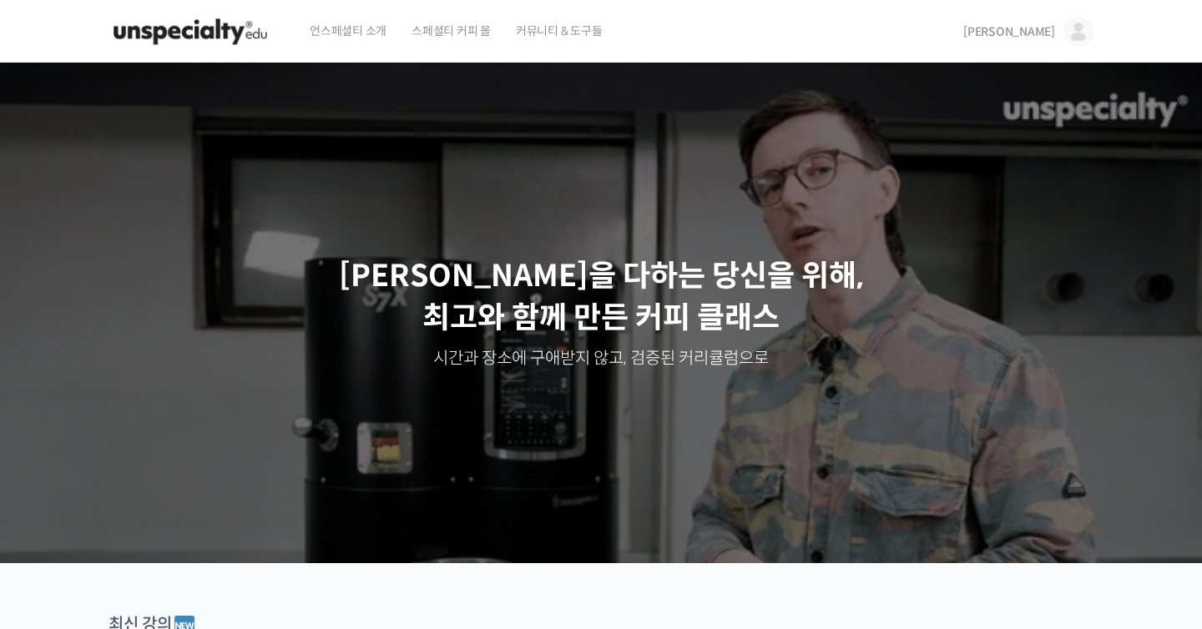
click at [386, 33] on span "언스페셜티 소개" at bounding box center [348, 30] width 77 height 63
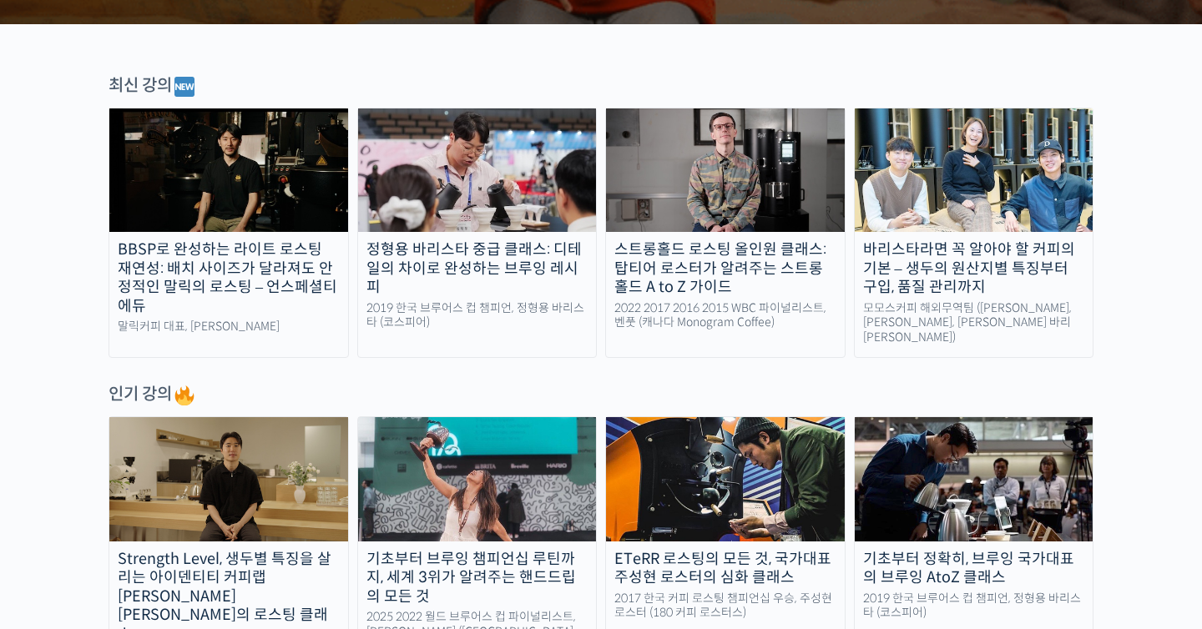
scroll to position [520, 0]
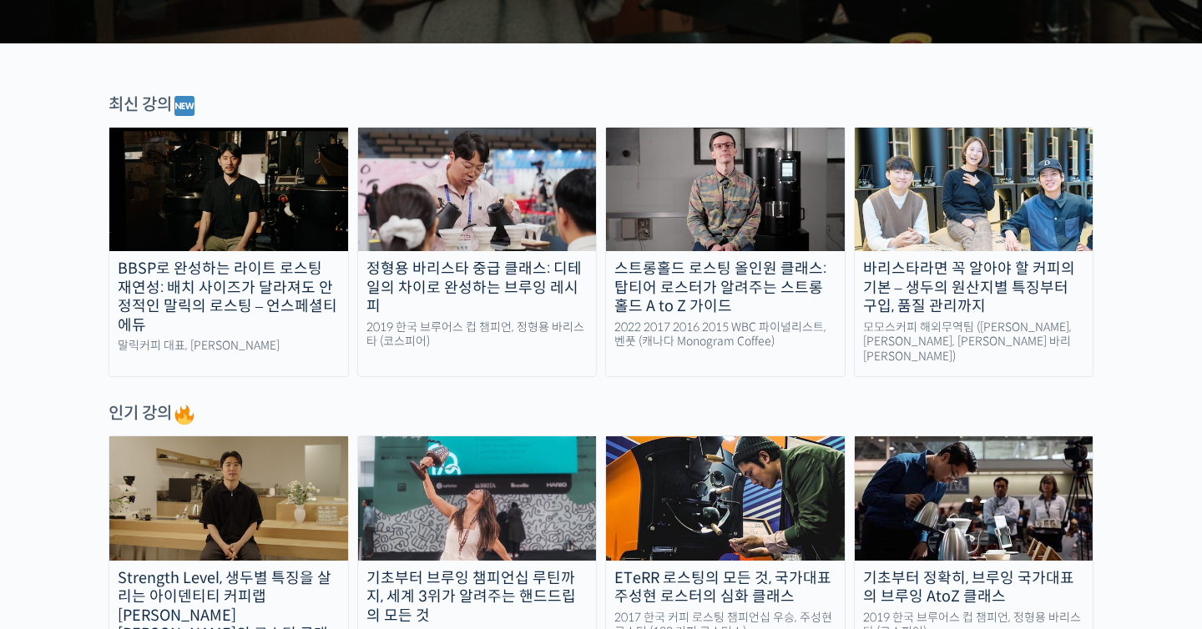
click at [236, 303] on div "BBSP로 완성하는 라이트 로스팅 재연성: 배치 사이즈가 달라져도 안정적인 말릭의 로스팅 – 언스페셜티 에듀" at bounding box center [228, 297] width 239 height 75
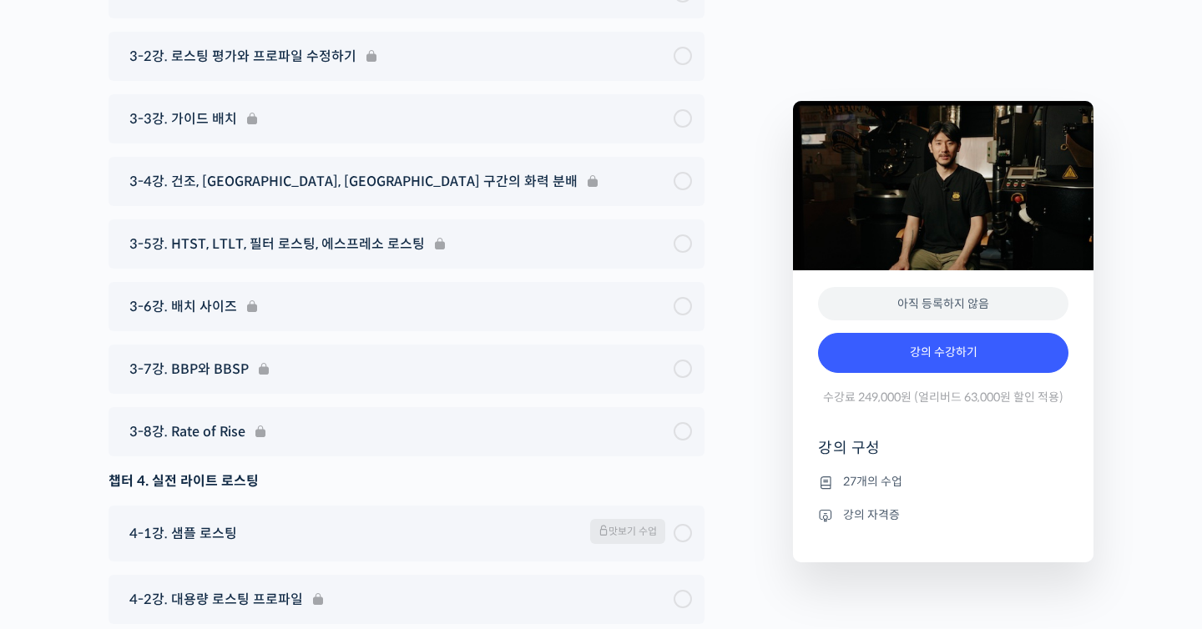
scroll to position [7172, 0]
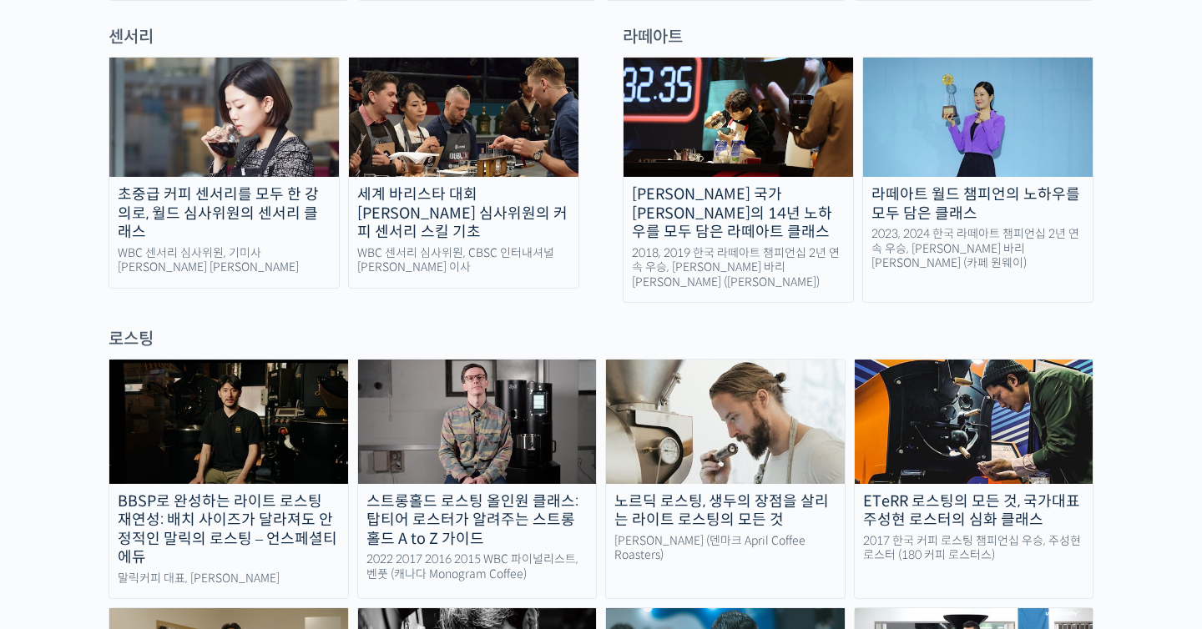
scroll to position [1241, 0]
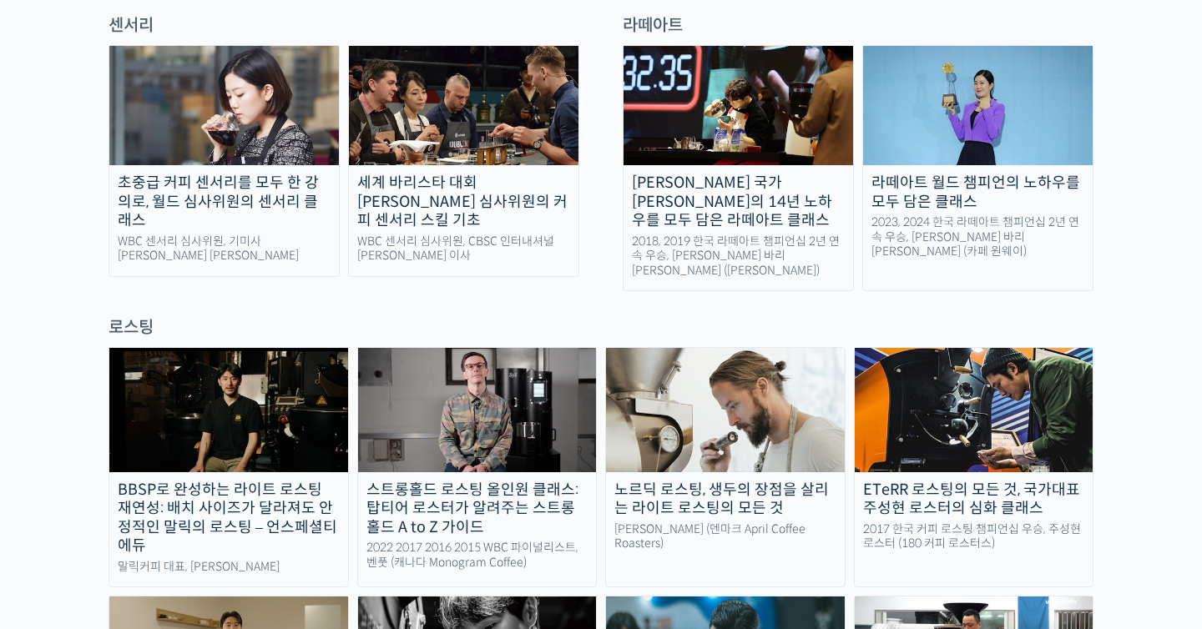
click at [245, 174] on div "초중급 커피 센서리를 모두 한 강의로, 월드 심사위원의 센서리 클래스" at bounding box center [224, 202] width 230 height 57
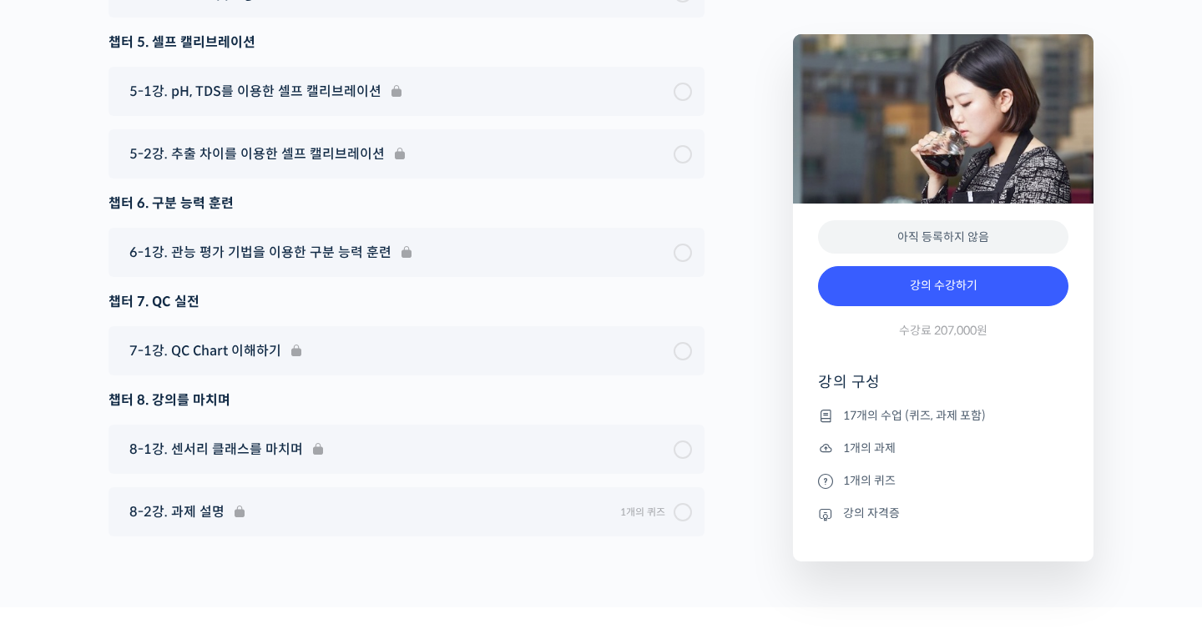
scroll to position [11642, 0]
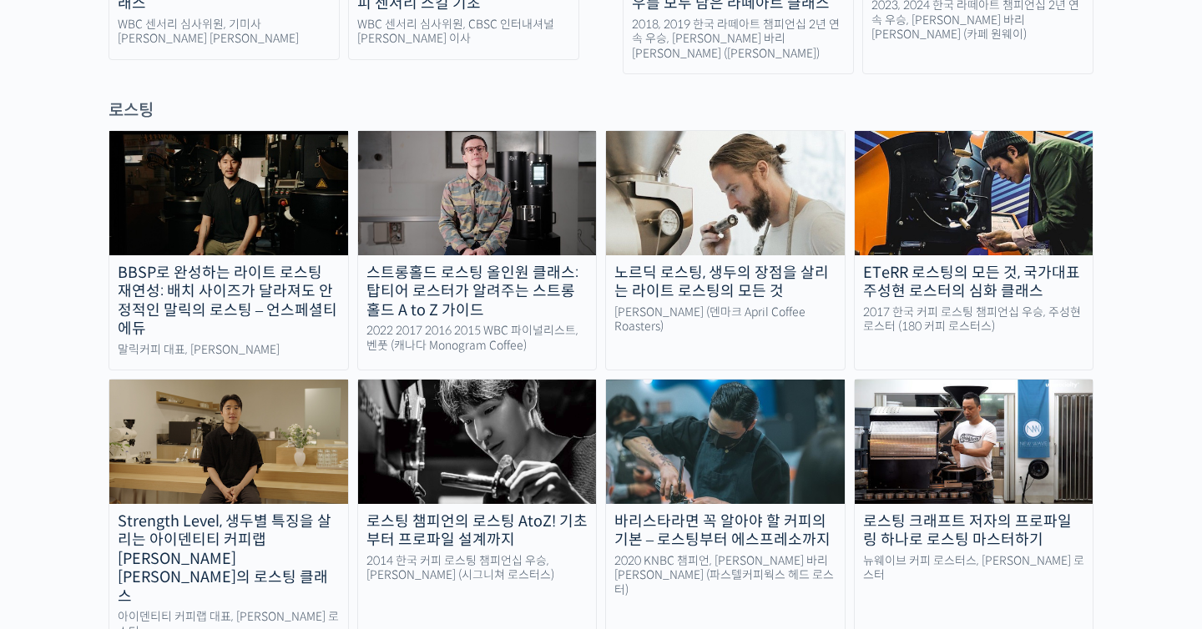
scroll to position [1457, 0]
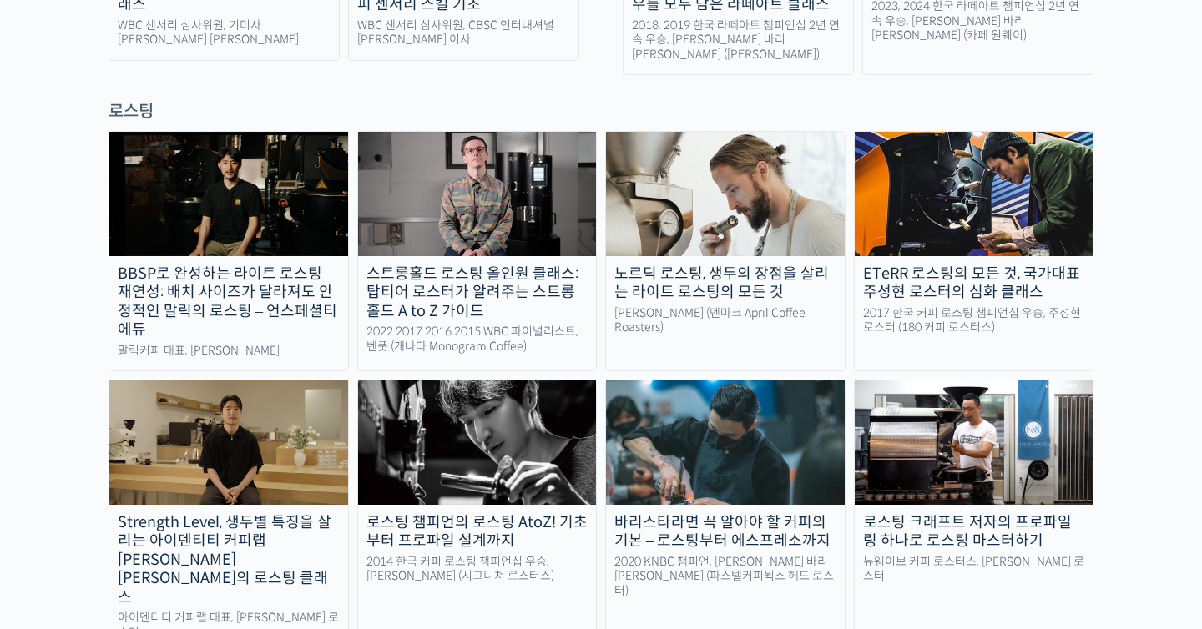
click at [692, 132] on img at bounding box center [725, 194] width 239 height 124
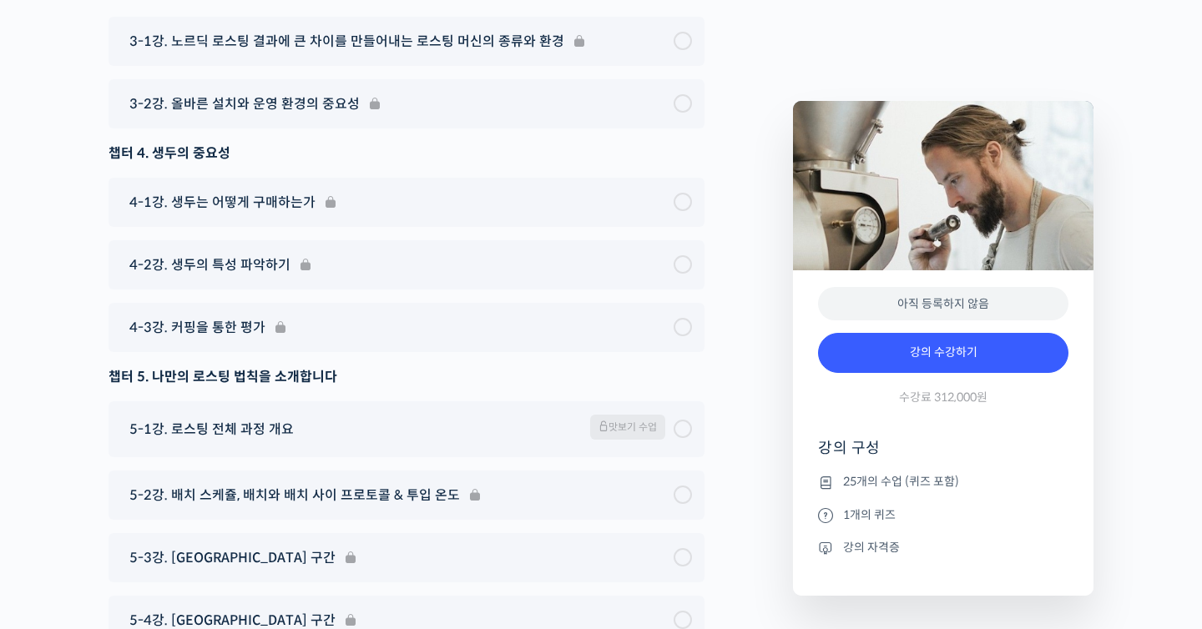
scroll to position [9271, 0]
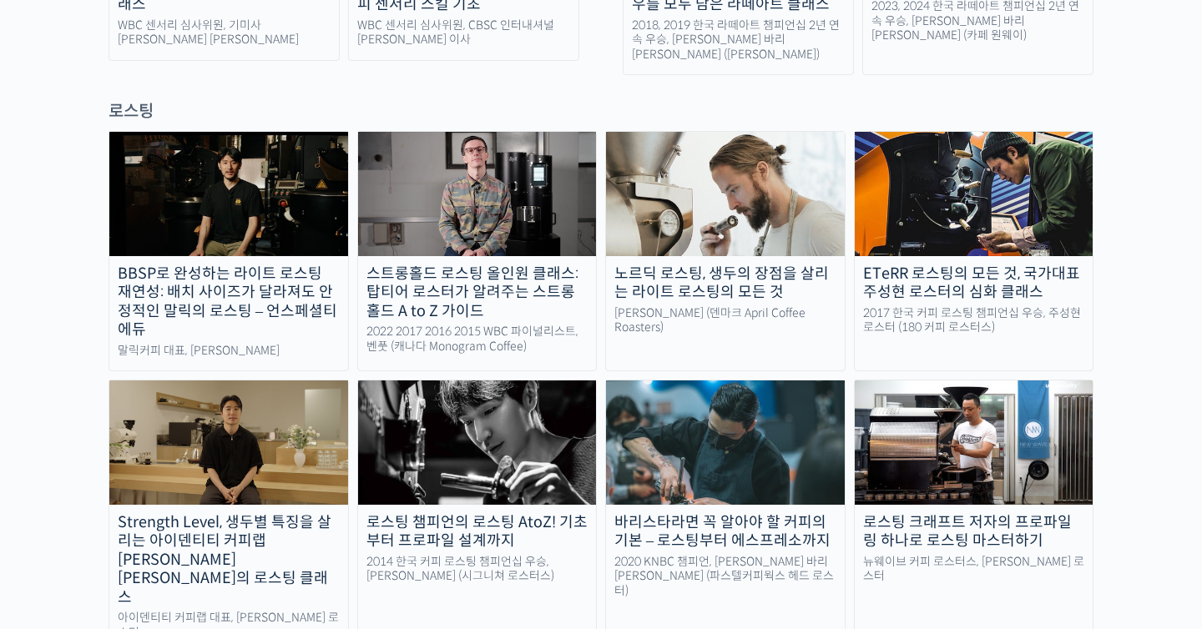
click at [735, 132] on img at bounding box center [725, 194] width 239 height 124
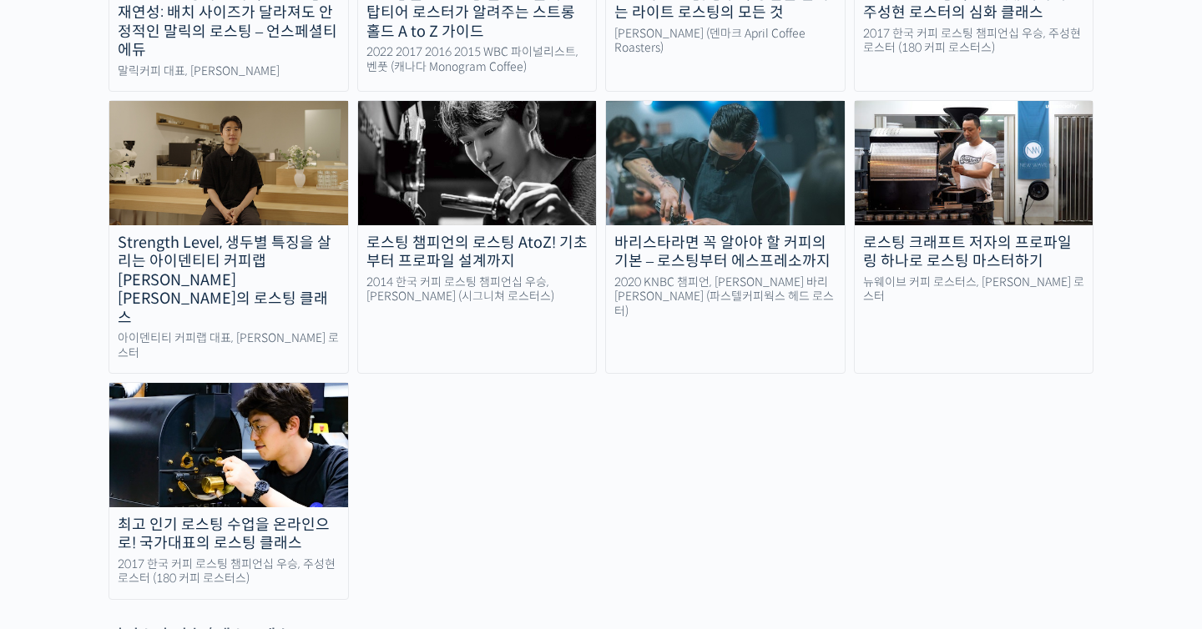
scroll to position [1635, 0]
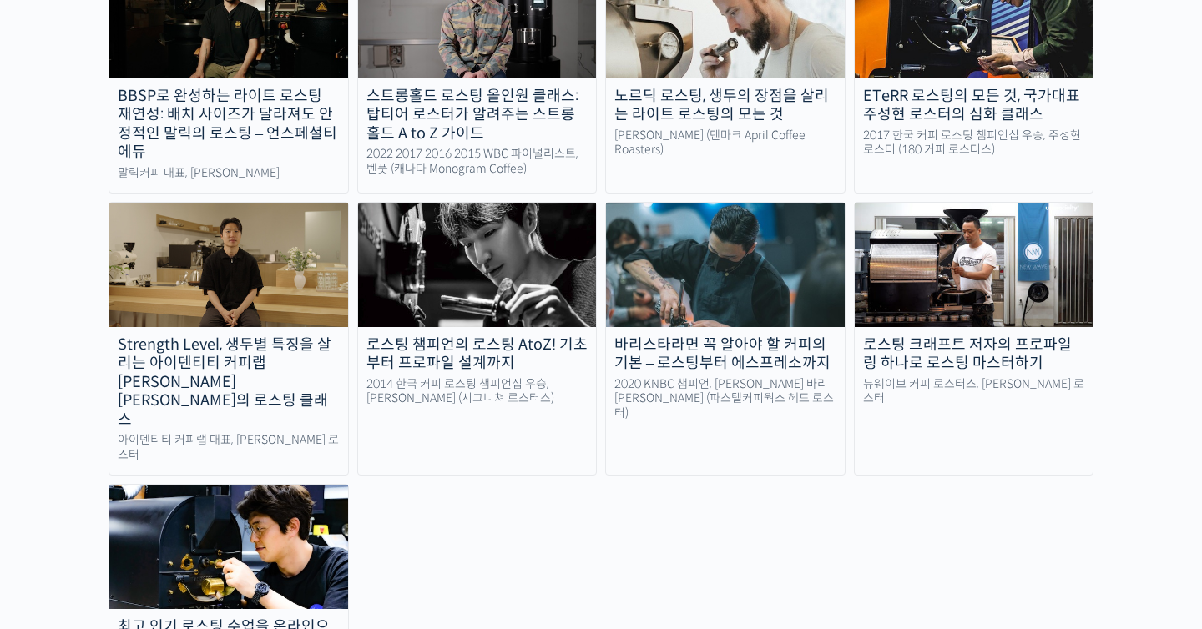
click at [447, 203] on img at bounding box center [477, 265] width 239 height 124
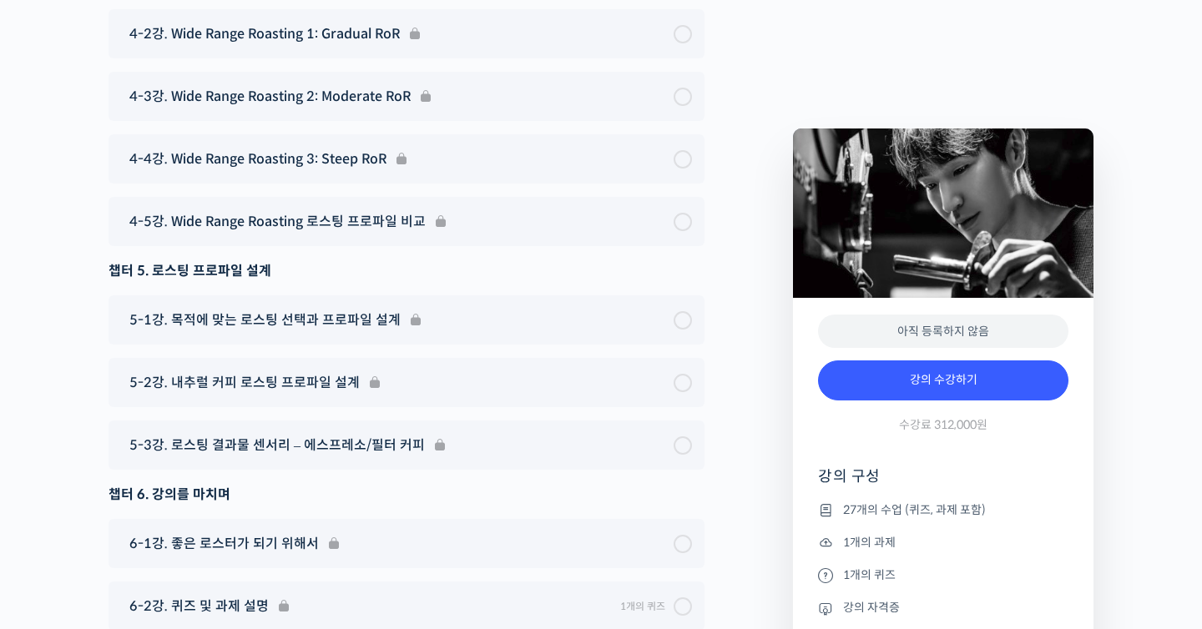
scroll to position [9576, 0]
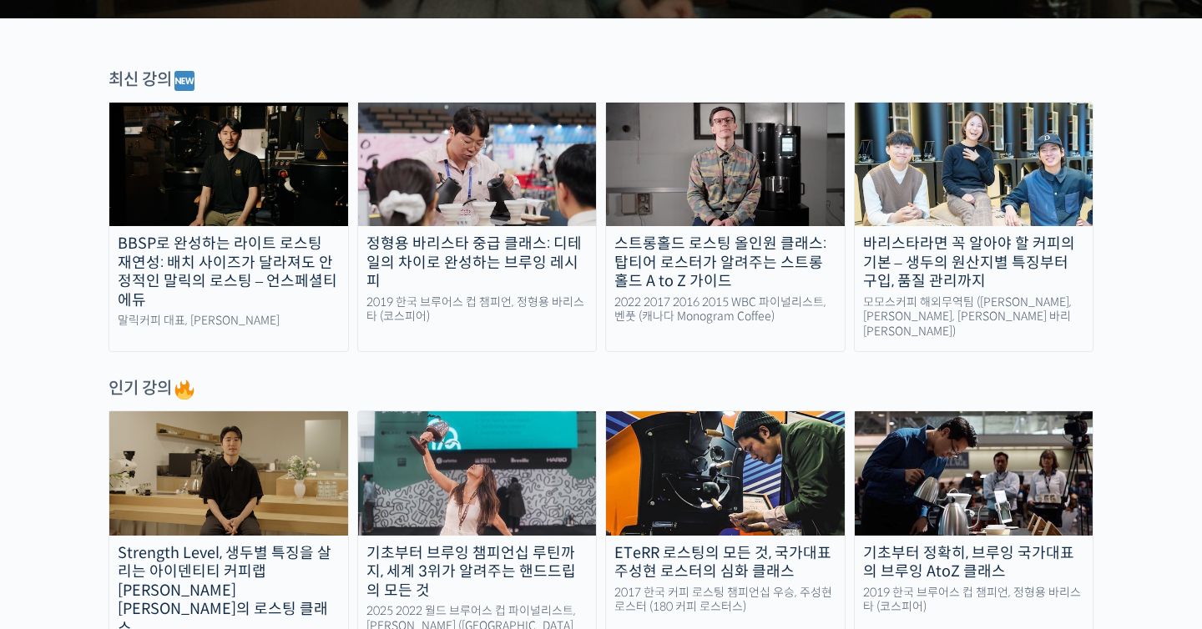
scroll to position [527, 0]
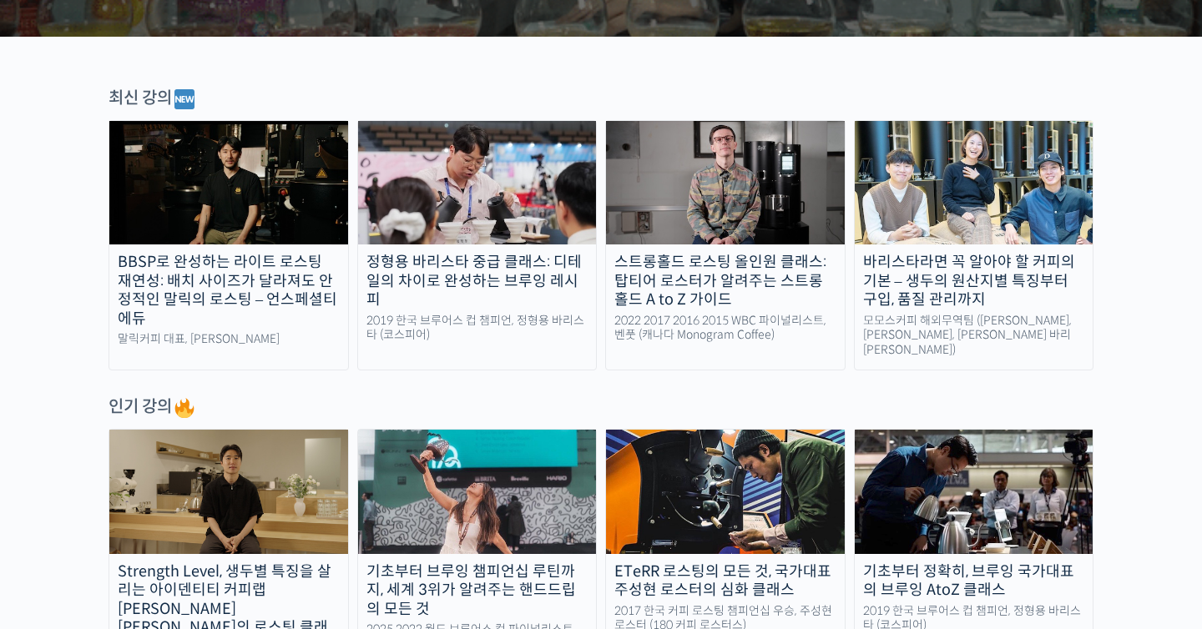
click at [299, 245] on link "BBSP로 완성하는 라이트 로스팅 재연성: 배치 사이즈가 달라져도 안정적인 말릭의 로스팅 – 언스페셜티 에듀 말릭커피 대표, 최철 로스터" at bounding box center [229, 245] width 240 height 250
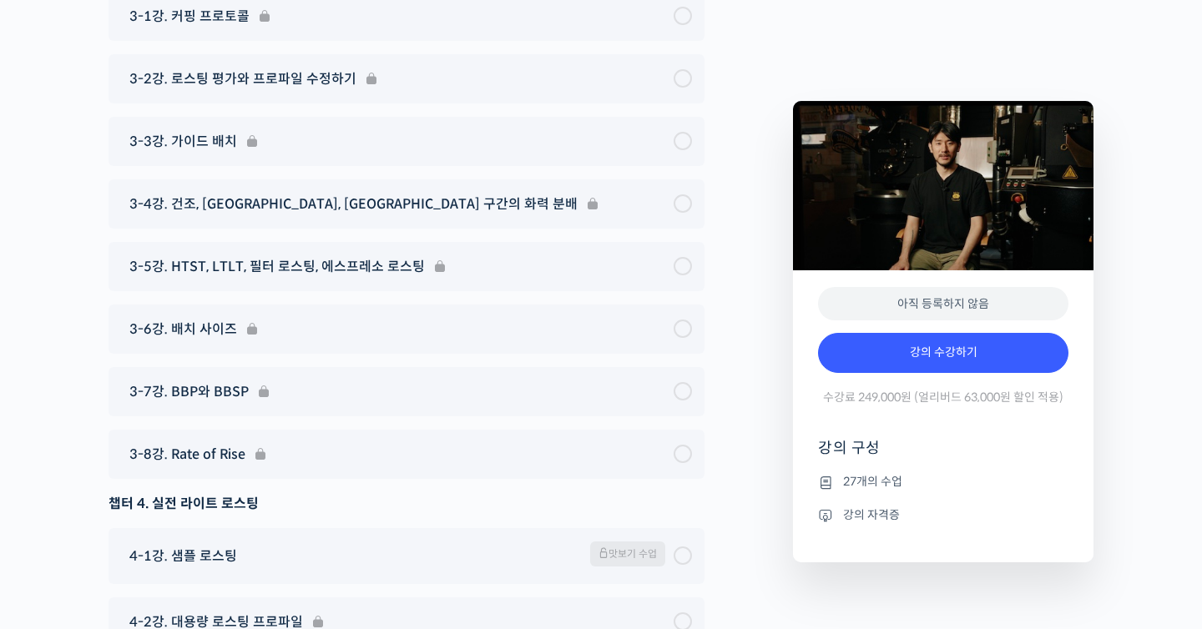
scroll to position [7053, 0]
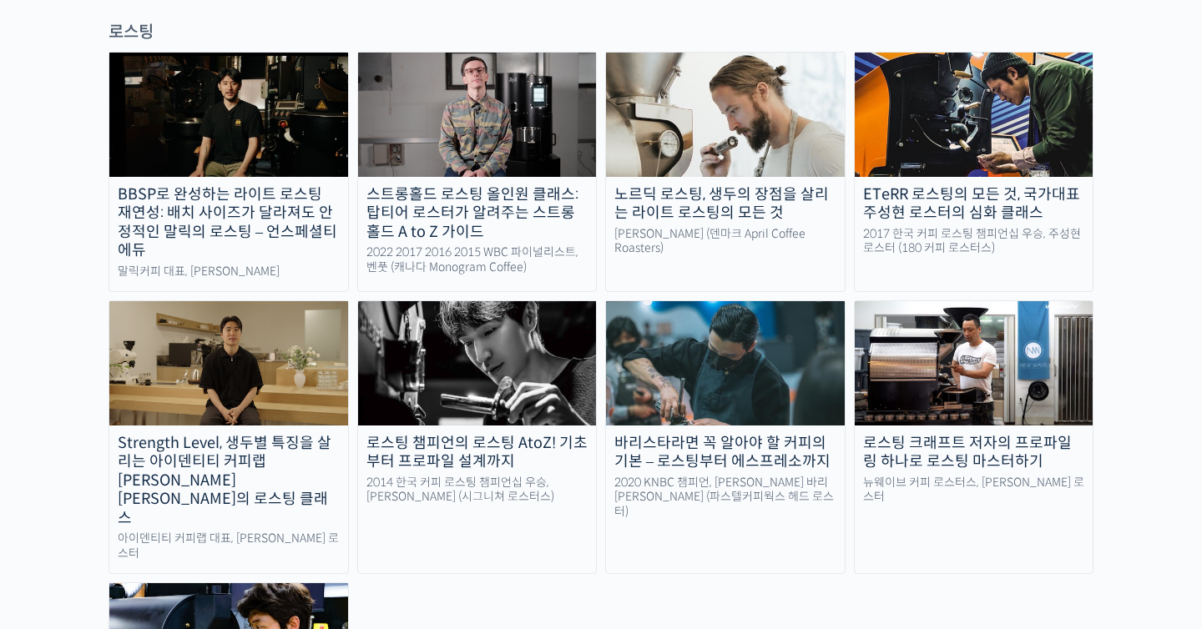
scroll to position [1490, 0]
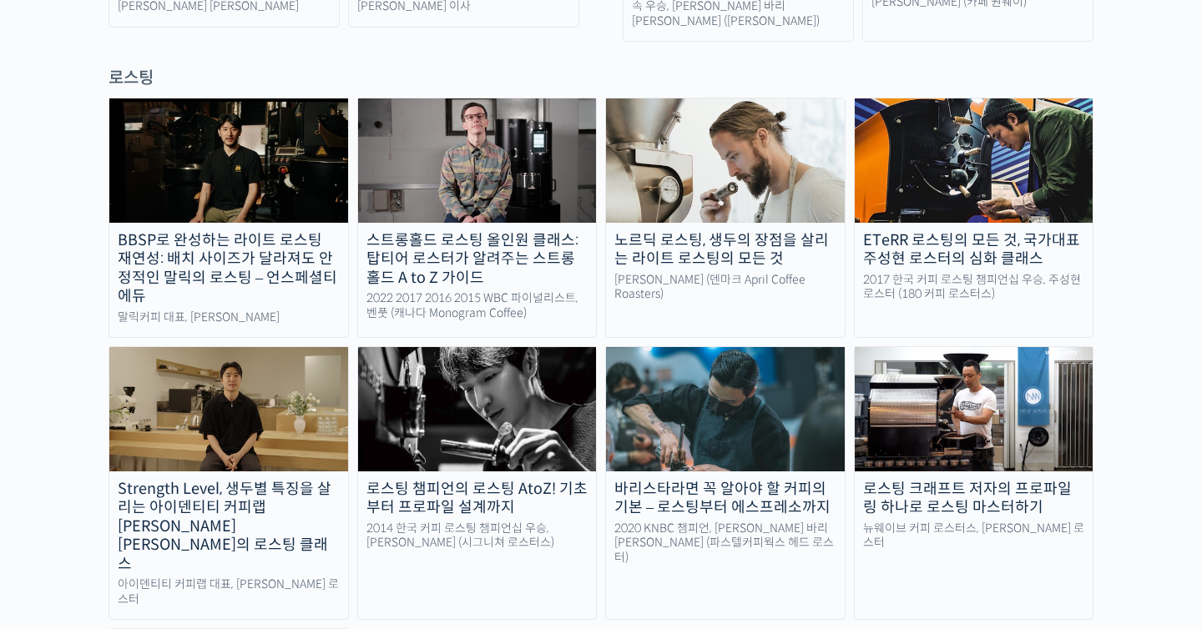
click at [477, 291] on div "2022 2017 2016 2015 WBC 파이널리스트, 벤풋 (캐나다 Monogram Coffee)" at bounding box center [477, 305] width 239 height 29
click at [461, 347] on img at bounding box center [477, 409] width 239 height 124
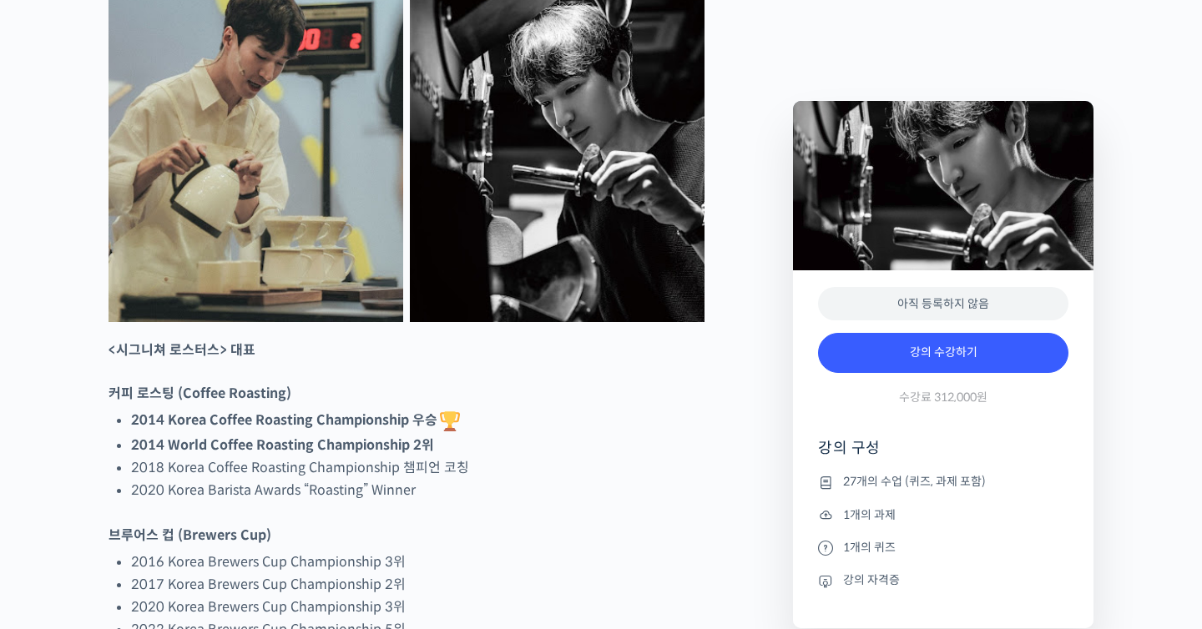
scroll to position [777, 0]
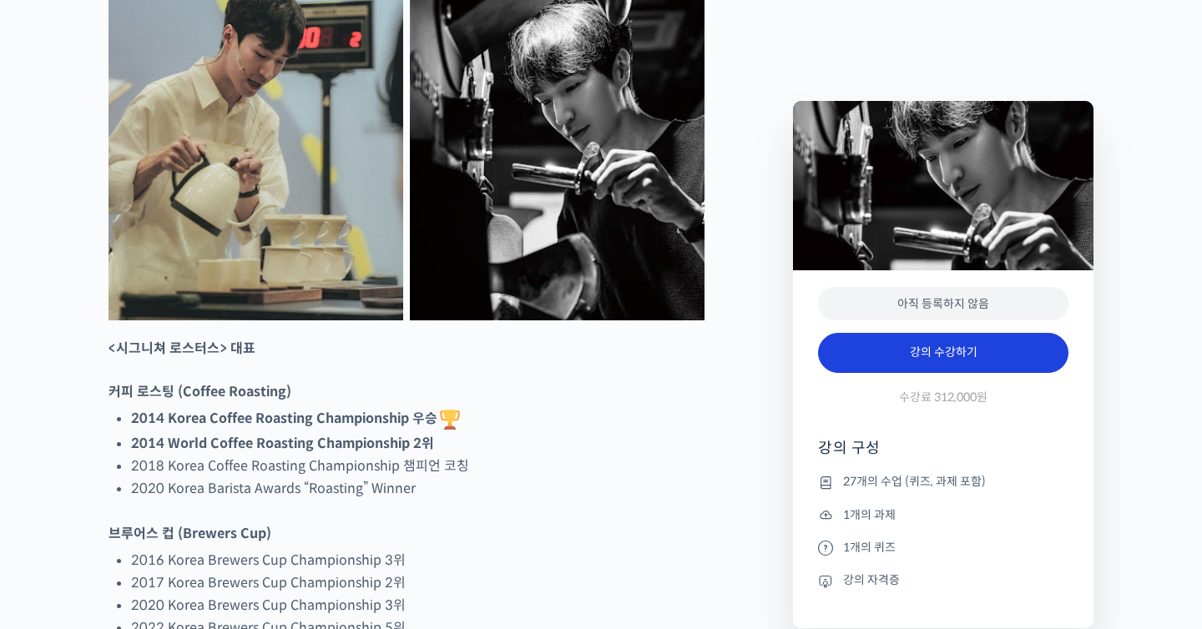
click at [947, 361] on link "강의 수강하기" at bounding box center [943, 353] width 250 height 40
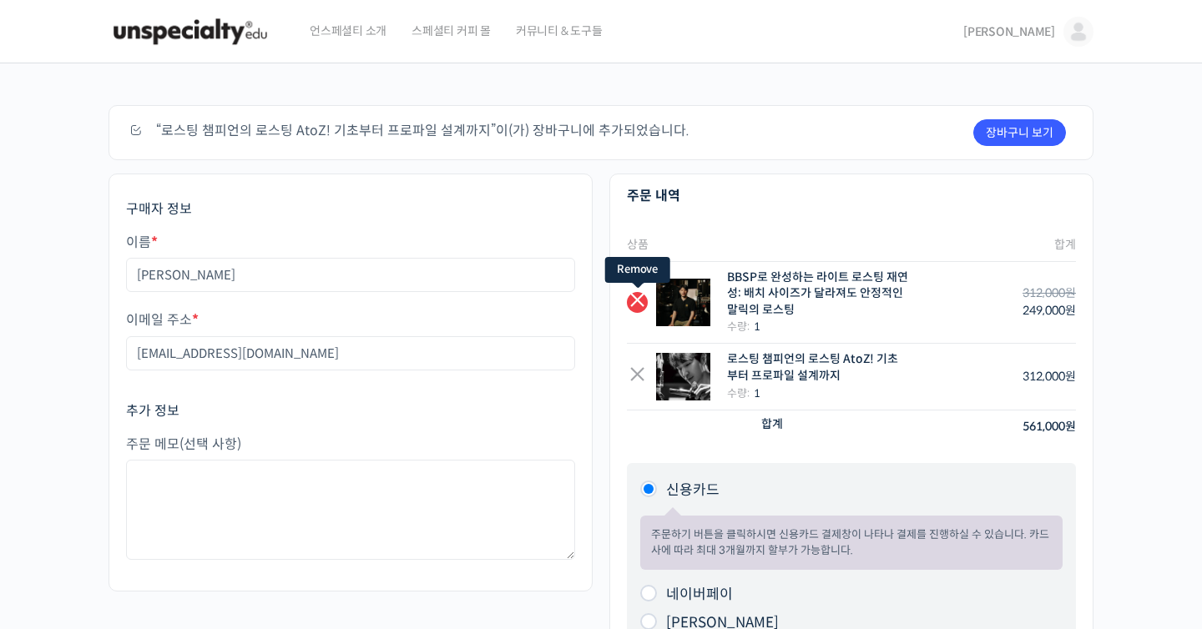
click at [634, 300] on link "×" at bounding box center [637, 302] width 21 height 21
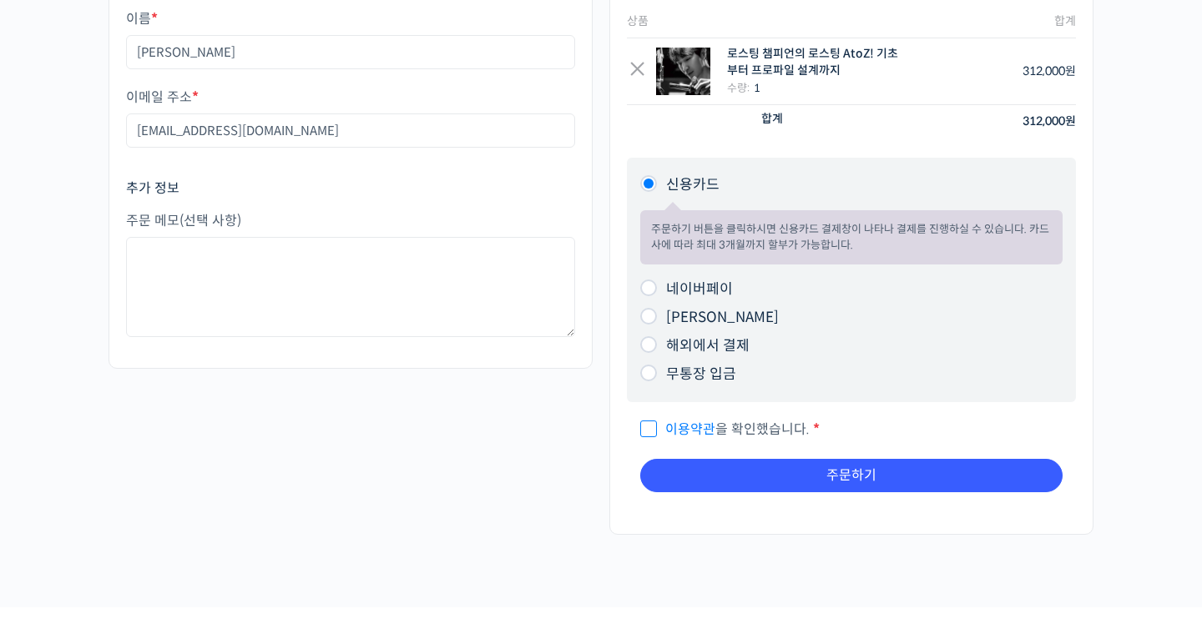
scroll to position [227, 0]
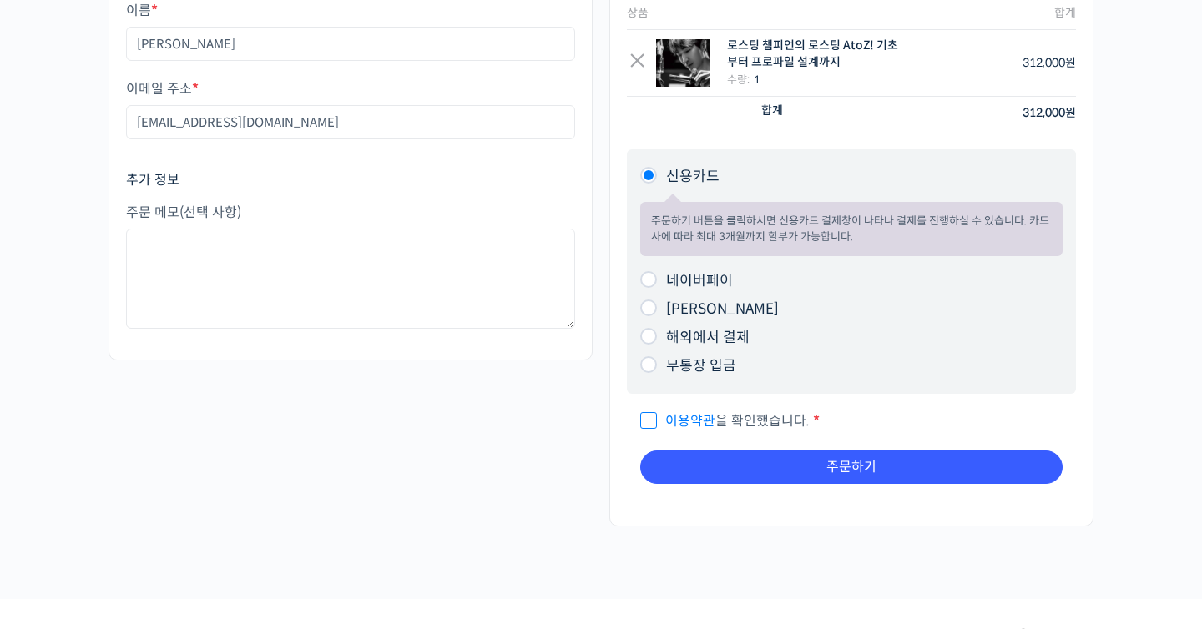
click at [640, 274] on li "네이버페이 주문하기 버튼을 클릭하시면 네이버페이 결제창이 나타나 결제를 진행하실 수 있습니다." at bounding box center [851, 281] width 422 height 28
click at [646, 277] on input "네이버페이" at bounding box center [648, 279] width 17 height 17
radio input "true"
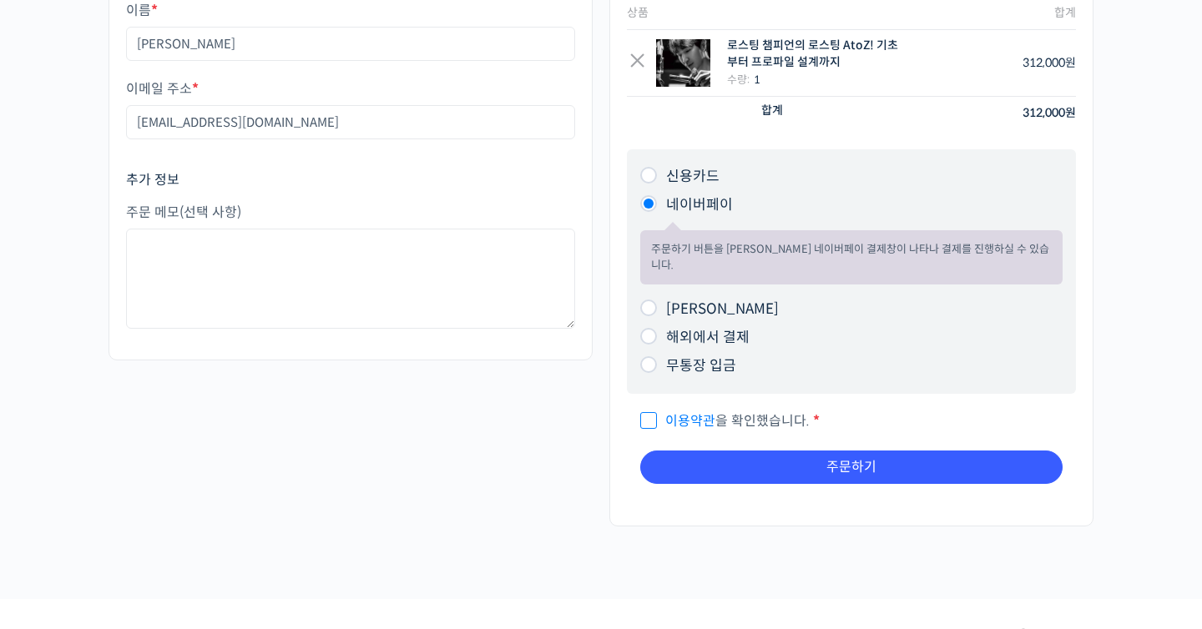
click at [651, 173] on input "신용카드" at bounding box center [648, 175] width 17 height 17
radio input "true"
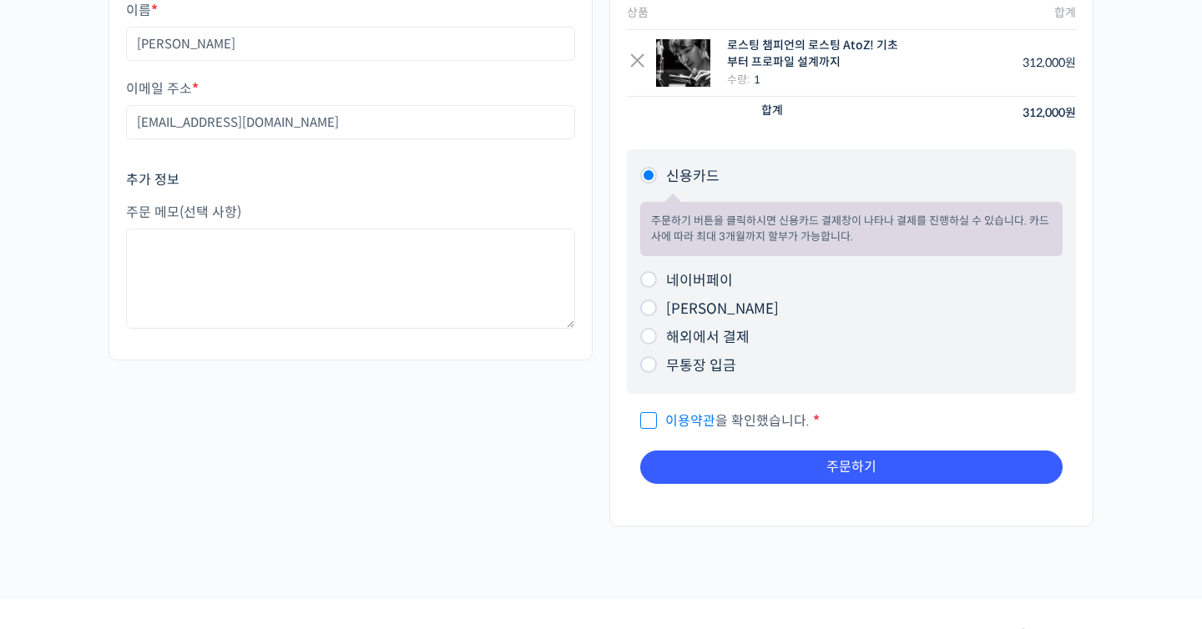
click at [650, 418] on span "이용약관 을 확인했습니다." at bounding box center [724, 421] width 169 height 18
click at [650, 418] on input "이용약관 을 확인했습니다. *" at bounding box center [645, 413] width 11 height 11
checkbox input "true"
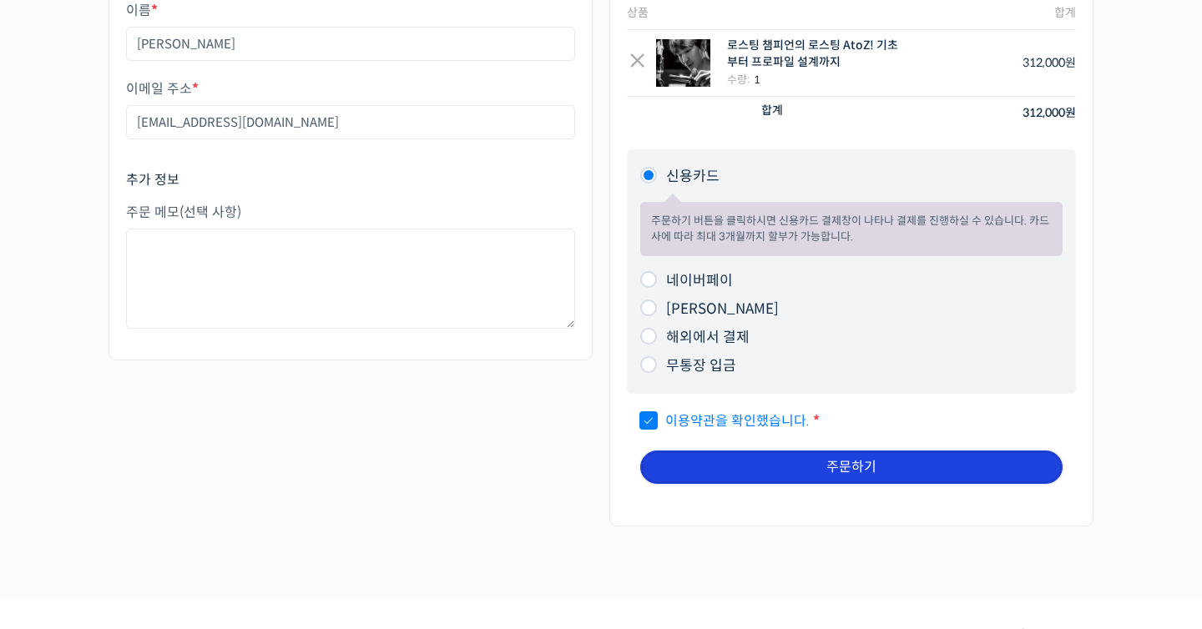
click at [720, 463] on button "주문하기" at bounding box center [851, 467] width 422 height 33
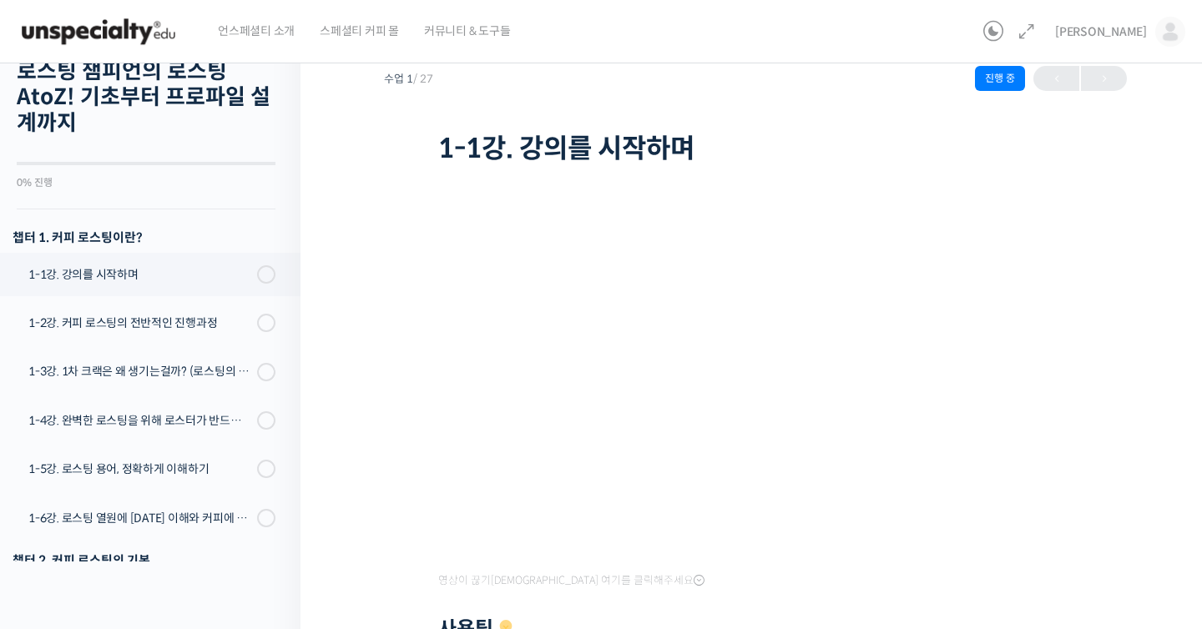
scroll to position [102, 0]
